Goal: Transaction & Acquisition: Purchase product/service

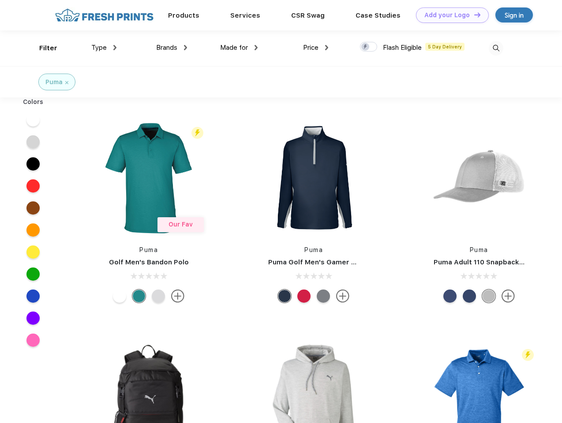
click at [449, 15] on link "Add your Logo Design Tool" at bounding box center [452, 14] width 73 height 15
click at [0, 0] on div "Design Tool" at bounding box center [0, 0] width 0 height 0
click at [473, 15] on link "Add your Logo Design Tool" at bounding box center [452, 14] width 73 height 15
click at [42, 48] on div "Filter" at bounding box center [48, 48] width 18 height 10
click at [104, 48] on span "Type" at bounding box center [98, 48] width 15 height 8
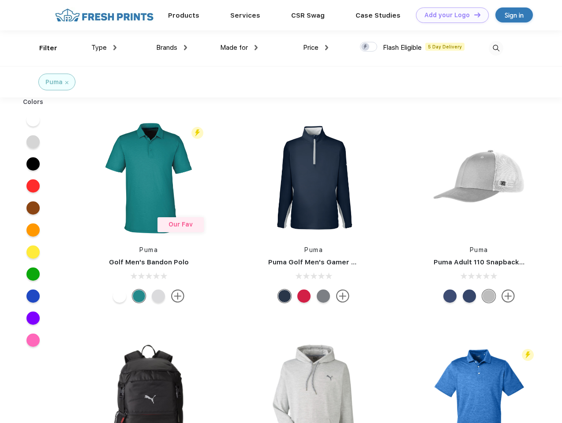
click at [171, 48] on span "Brands" at bounding box center [166, 48] width 21 height 8
click at [239, 48] on span "Made for" at bounding box center [234, 48] width 28 height 8
click at [316, 48] on span "Price" at bounding box center [310, 48] width 15 height 8
click at [369, 47] on div at bounding box center [368, 47] width 17 height 10
click at [365, 47] on input "checkbox" at bounding box center [363, 44] width 6 height 6
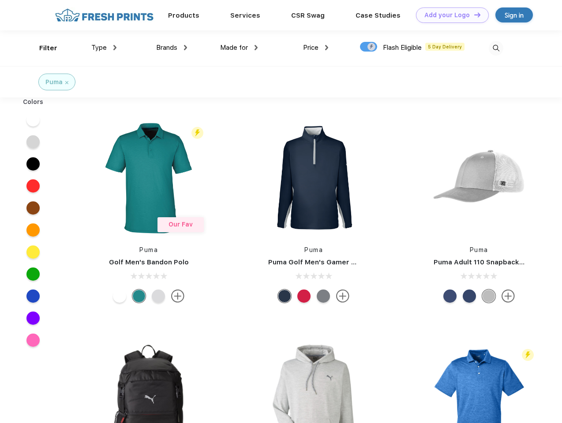
click at [496, 48] on img at bounding box center [495, 48] width 15 height 15
